Goal: Information Seeking & Learning: Learn about a topic

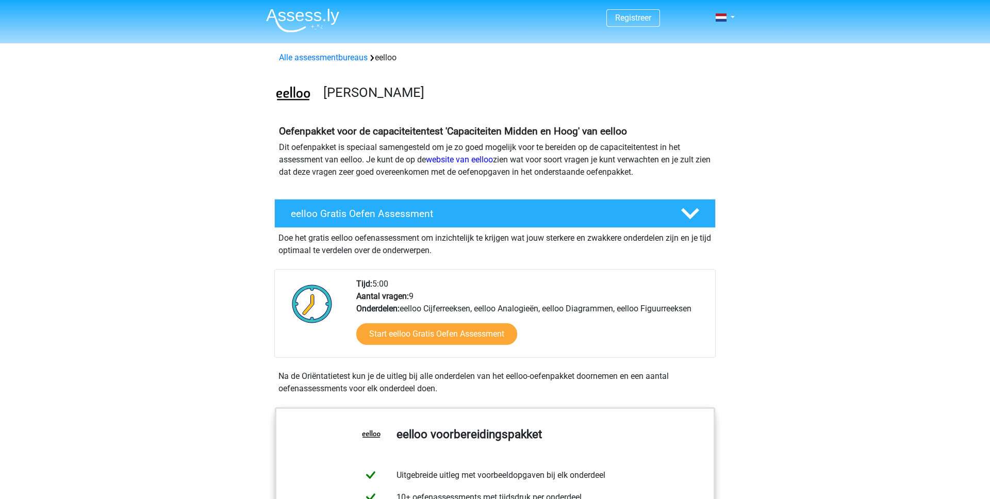
scroll to position [1, 0]
click at [453, 159] on link "website van eelloo" at bounding box center [459, 159] width 67 height 10
click at [311, 18] on img at bounding box center [302, 20] width 73 height 24
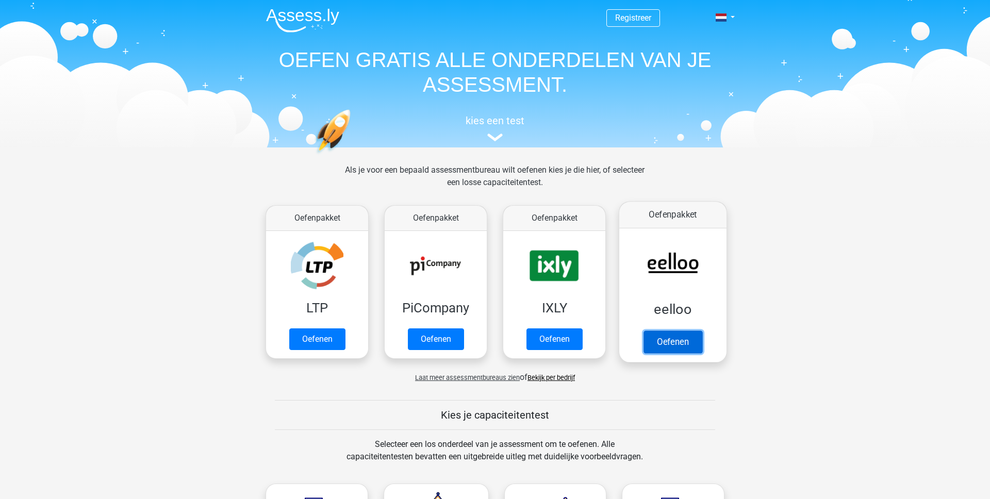
click at [677, 331] on link "Oefenen" at bounding box center [673, 342] width 59 height 23
